Goal: Find specific fact: Find specific fact

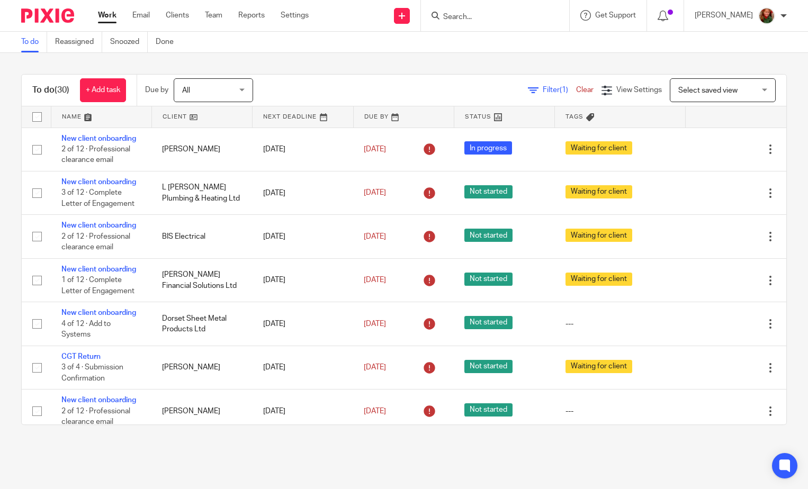
click at [481, 18] on input "Search" at bounding box center [489, 18] width 95 height 10
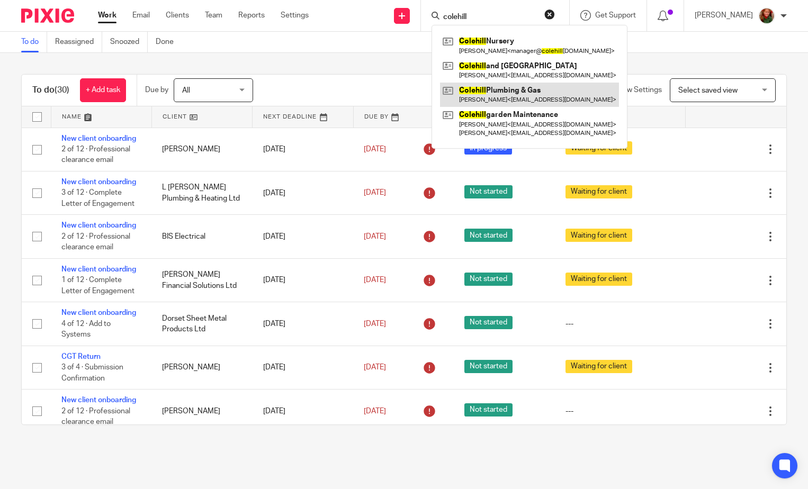
type input "colehill"
click at [505, 95] on link at bounding box center [529, 95] width 179 height 24
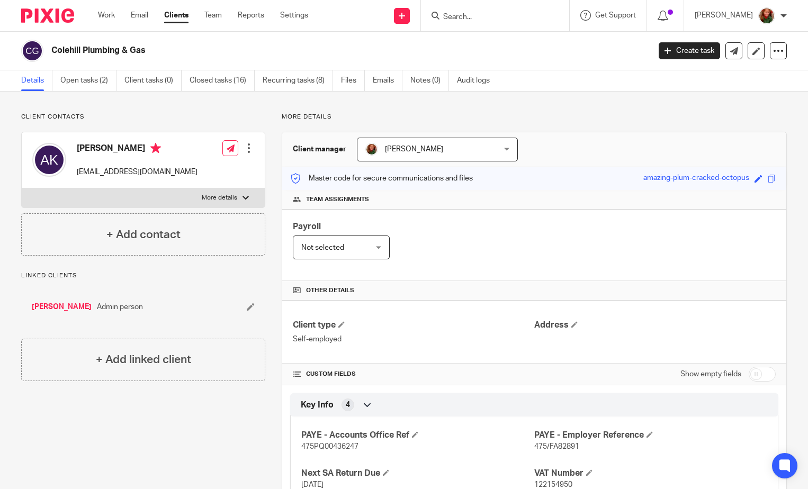
click at [242, 197] on div at bounding box center [245, 198] width 6 height 6
click at [22, 188] on input "More details" at bounding box center [21, 188] width 1 height 1
checkbox input "true"
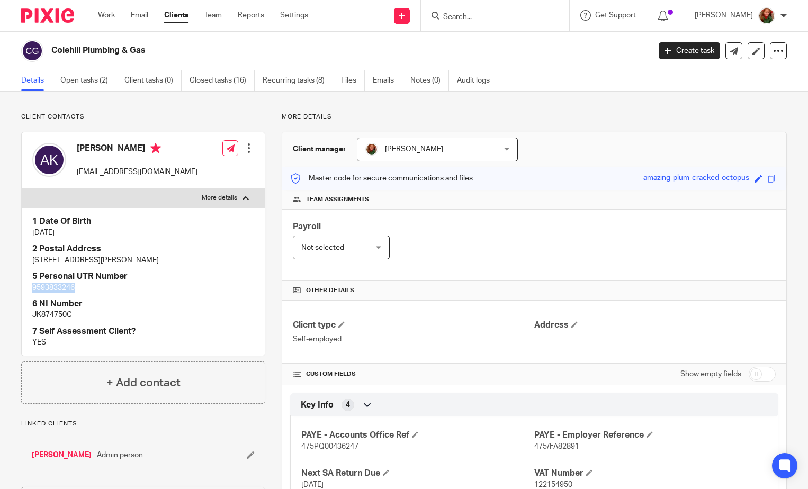
drag, startPoint x: 31, startPoint y: 288, endPoint x: 94, endPoint y: 291, distance: 63.6
click at [94, 291] on div "1 Date Of Birth [DATE] 2 Postal Address [STREET_ADDRESS][PERSON_NAME] 5 Persona…" at bounding box center [143, 281] width 243 height 148
copy p "9593833246"
drag, startPoint x: 33, startPoint y: 318, endPoint x: 90, endPoint y: 318, distance: 57.2
click at [90, 318] on p "JK874750C" at bounding box center [143, 315] width 222 height 11
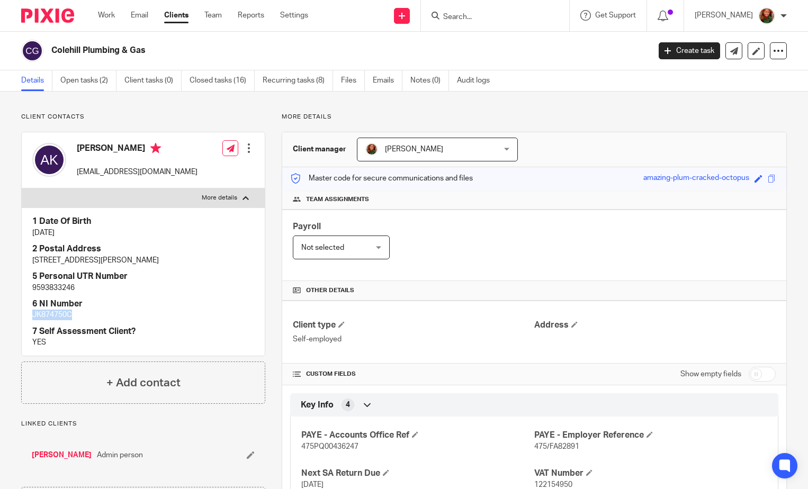
copy p "JK874750C"
